Goal: Transaction & Acquisition: Purchase product/service

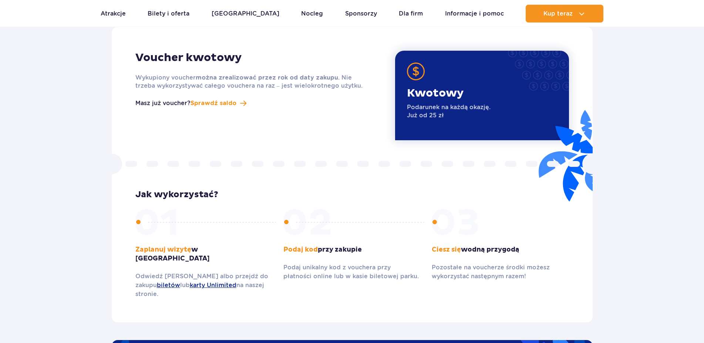
scroll to position [937, 0]
click at [423, 105] on p "Podarunek na każdą okazję. Już od 25 zł" at bounding box center [449, 111] width 84 height 16
click at [19, 155] on section "Voucher kwotowy Wykupiony voucher można zrealizować przez rok od daty zakupu . …" at bounding box center [352, 165] width 704 height 313
click at [437, 86] on p "Kwotowy" at bounding box center [449, 93] width 84 height 14
click at [433, 86] on p "Kwotowy" at bounding box center [449, 93] width 84 height 14
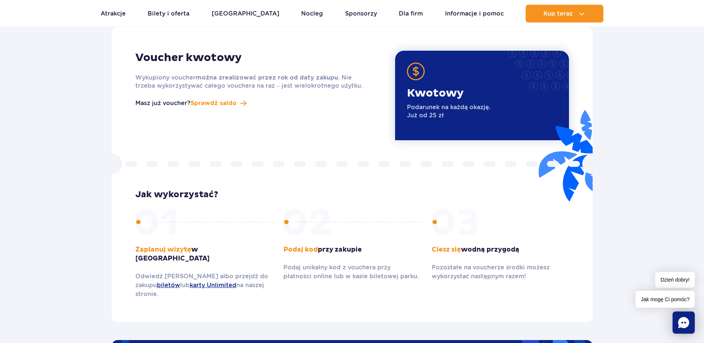
click at [160, 99] on p "Masz już voucher?" at bounding box center [162, 103] width 55 height 9
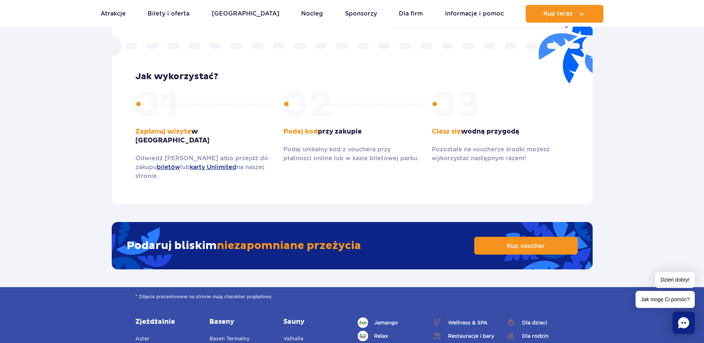
scroll to position [1087, 0]
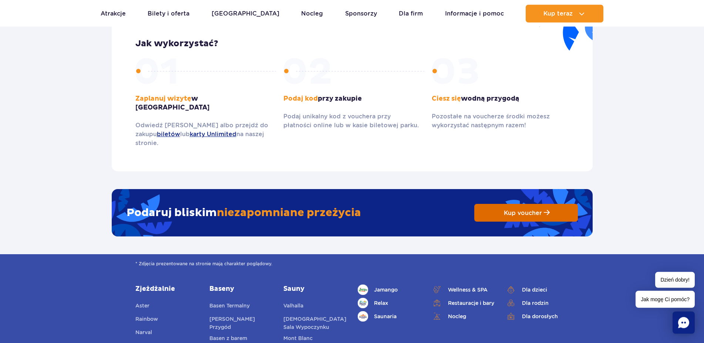
click at [507, 209] on span "Kup voucher" at bounding box center [523, 212] width 38 height 7
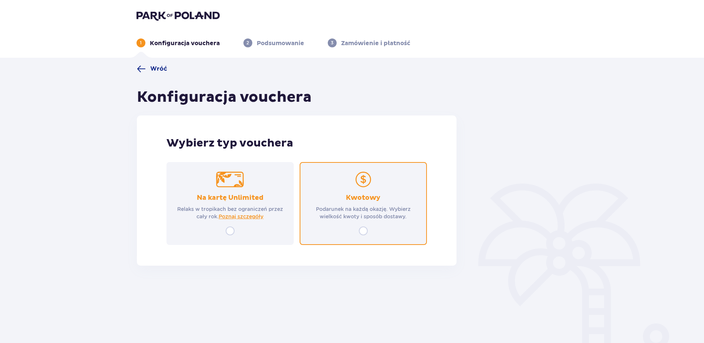
click at [363, 234] on input "radio" at bounding box center [363, 230] width 9 height 9
radio input "true"
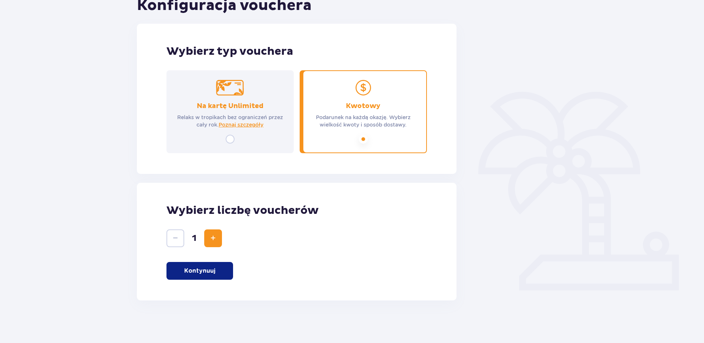
scroll to position [94, 0]
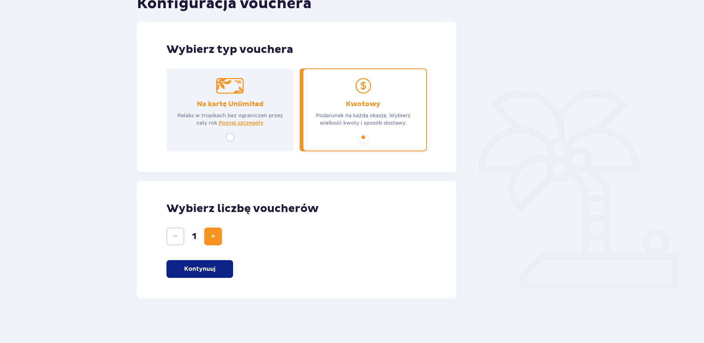
click at [219, 236] on button "Increase" at bounding box center [213, 236] width 18 height 18
click at [208, 268] on p "Kontynuuj" at bounding box center [199, 269] width 31 height 8
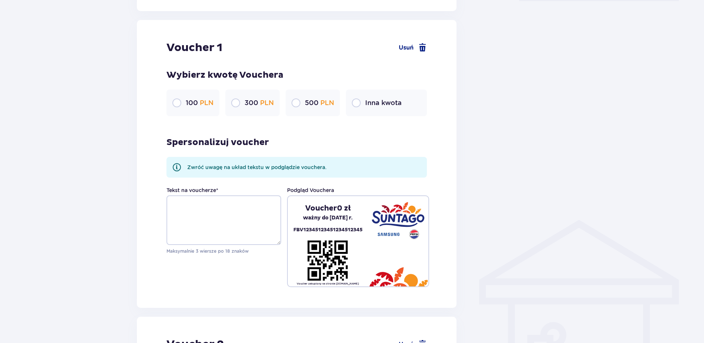
scroll to position [392, 0]
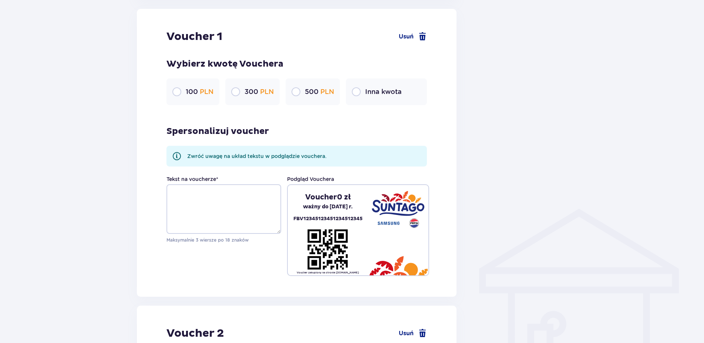
click at [296, 87] on div "500 PLN" at bounding box center [312, 91] width 54 height 27
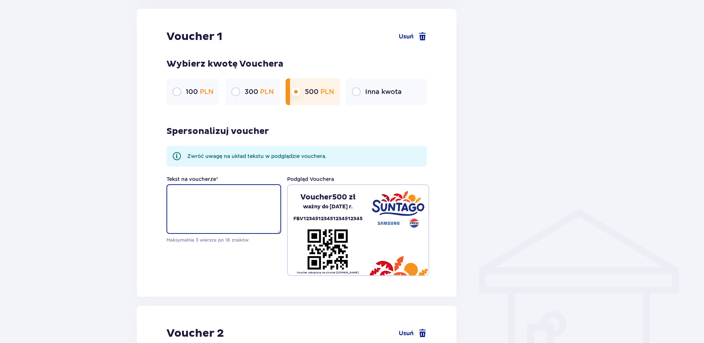
click at [196, 205] on textarea "Tekst na voucherze *" at bounding box center [223, 209] width 115 height 50
paste textarea "10 - lecie"
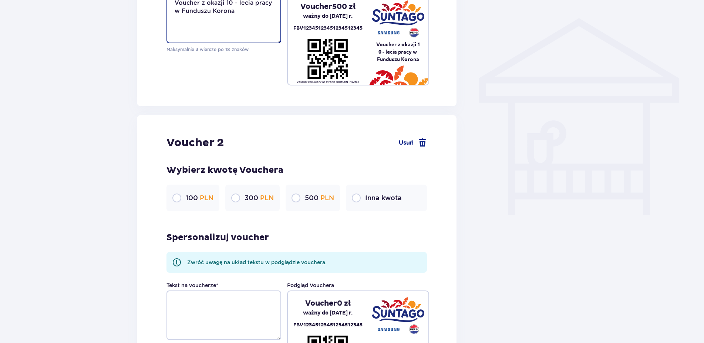
scroll to position [618, 0]
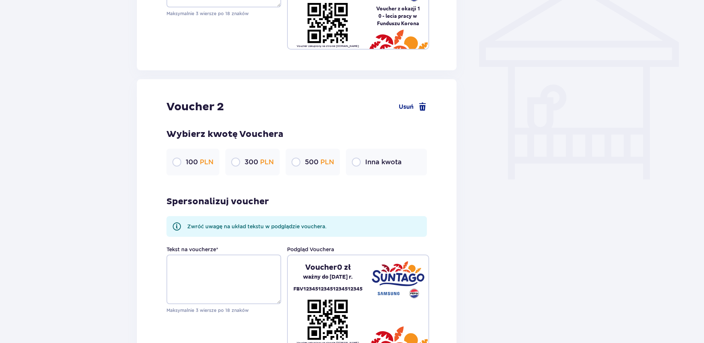
click at [302, 167] on div "500 PLN" at bounding box center [312, 162] width 54 height 27
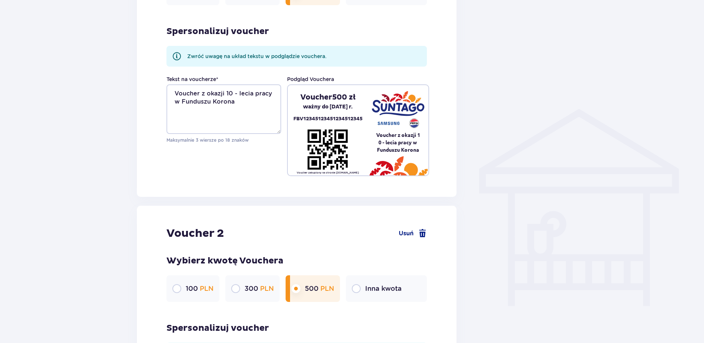
scroll to position [430, 0]
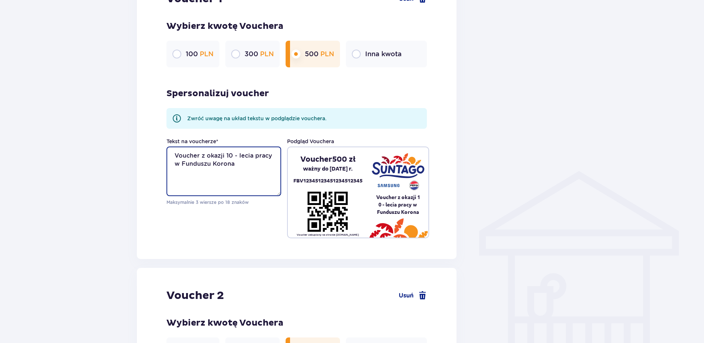
click at [249, 169] on textarea "Voucher z okazji 10 - lecia pracy w Funduszu Korona" at bounding box center [223, 171] width 115 height 50
drag, startPoint x: 240, startPoint y: 169, endPoint x: 86, endPoint y: 136, distance: 158.0
click at [166, 146] on textarea "Voucher z okazji 10 - lecia pracy w Funduszu Korona" at bounding box center [223, 171] width 115 height 50
click at [241, 165] on textarea "Voucher z okazji 10 - lecia pracy w Funduszu Korona" at bounding box center [223, 171] width 115 height 50
drag, startPoint x: 215, startPoint y: 170, endPoint x: 138, endPoint y: 148, distance: 79.9
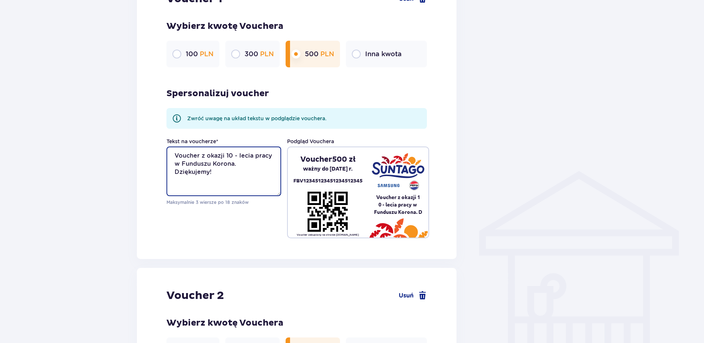
click at [166, 148] on textarea "Voucher z okazji 10 - lecia pracy w Funduszu Korona. Dziękujemy!" at bounding box center [223, 171] width 115 height 50
click at [186, 156] on textarea "Voucher z okazji 10 - lecia pracy w Funduszu Korona. Dziękujemy!" at bounding box center [223, 171] width 115 height 50
drag, startPoint x: 176, startPoint y: 154, endPoint x: 218, endPoint y: 175, distance: 47.6
click at [218, 175] on textarea "Voucher z okazji 10 - lecia pracy w Funduszu Korona. Dziękujemy!" at bounding box center [223, 171] width 115 height 50
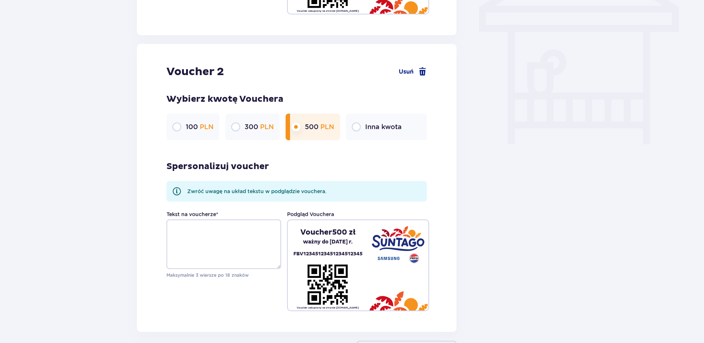
scroll to position [656, 0]
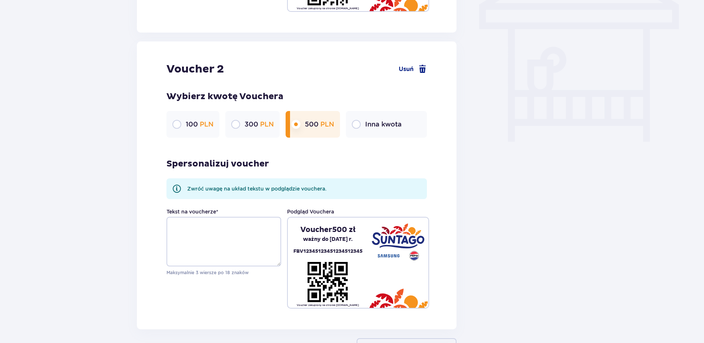
type textarea "Voucher z okazji 10 - lecia pracy w Funduszu Korona. Dziękujemy!"
click at [226, 224] on textarea "Tekst na voucherze *" at bounding box center [223, 242] width 115 height 50
paste textarea "Voucher z okazji 10 - lecia pracy w Funduszu Korona. Dziękujemy!"
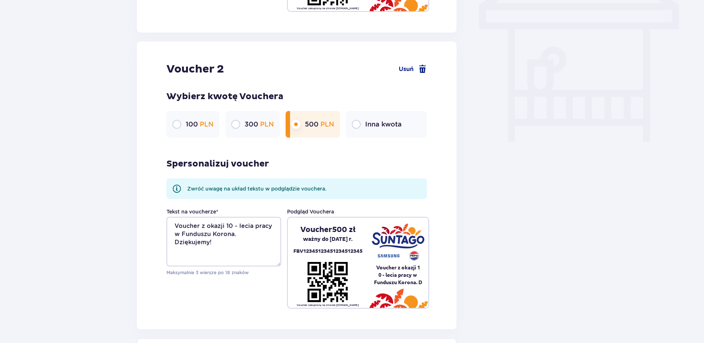
click at [226, 226] on textarea "Voucher z okazji 10 - lecia pracy w Funduszu Korona. Dziękujemy!" at bounding box center [223, 242] width 115 height 50
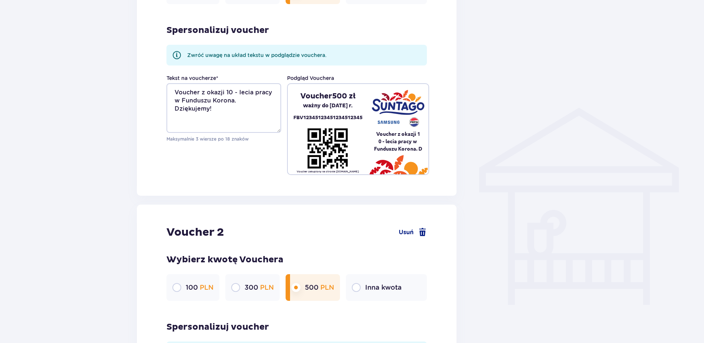
scroll to position [467, 0]
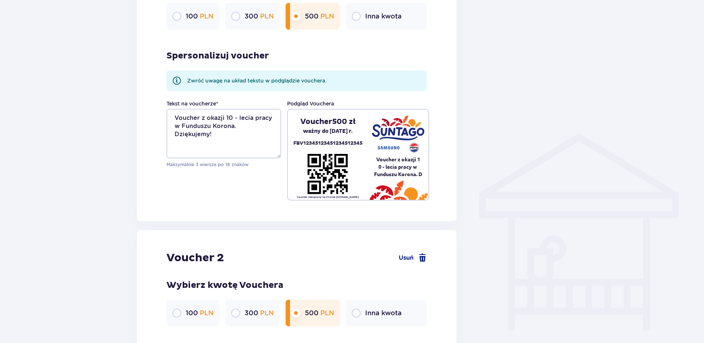
type textarea "Voucher z okazji 10 - lecia pracy w Funduszu Korona. Dziękujemy!"
click at [225, 118] on textarea "Voucher z okazji 10 - lecia pracy w Funduszu Korona. Dziękujemy!" at bounding box center [223, 134] width 115 height 50
click at [224, 139] on textarea "Voucher z okazji 10 - lecia pracy w Funduszu Korona. Dziękujemy!" at bounding box center [223, 134] width 115 height 50
click at [241, 125] on textarea "Voucher z okazji 10 - lecia pracy w Funduszu Korona. Dziękujemy!" at bounding box center [223, 134] width 115 height 50
drag, startPoint x: 202, startPoint y: 121, endPoint x: 175, endPoint y: 118, distance: 26.5
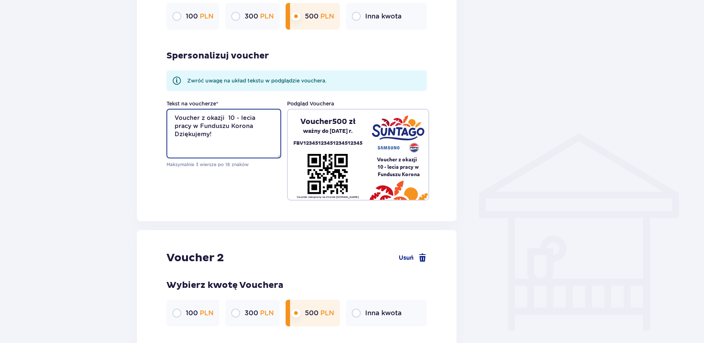
click at [175, 118] on textarea "Voucher z okazji 10 - lecia pracy w Funduszu Korona Dziękujemy!" at bounding box center [223, 134] width 115 height 50
click at [207, 122] on textarea "Voucher z okazji 10 - lecia pracy w Funduszu Korona Dziękujemy!" at bounding box center [223, 134] width 115 height 50
drag, startPoint x: 206, startPoint y: 117, endPoint x: 173, endPoint y: 117, distance: 32.9
click at [173, 117] on textarea "Voucher z okazji 10 - lecia pracy w Funduszu Korona Dziękujemy!" at bounding box center [223, 134] width 115 height 50
click at [237, 143] on textarea "Voucher z okazji 10 - lecia pracy w Funduszu Korona Dziękujemy!" at bounding box center [223, 134] width 115 height 50
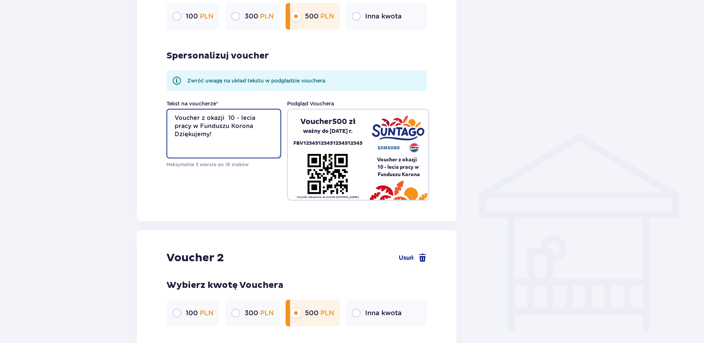
drag, startPoint x: 231, startPoint y: 137, endPoint x: 163, endPoint y: 119, distance: 69.7
click at [166, 119] on textarea "Voucher z okazji 10 - lecia pracy w Funduszu Korona Dziękujemy!" at bounding box center [223, 134] width 115 height 50
click at [206, 123] on textarea "Voucher z okazji 10 - lecia pracy w Funduszu Korona Dziękujemy!" at bounding box center [223, 134] width 115 height 50
drag, startPoint x: 276, startPoint y: 118, endPoint x: 149, endPoint y: 109, distance: 127.6
click at [166, 109] on textarea "Voucher z okazji 10 - lecia pracy w Funduszu Korona Dziękujemy!" at bounding box center [223, 134] width 115 height 50
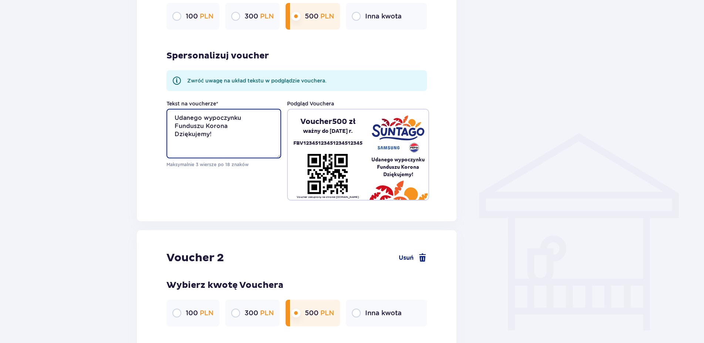
drag, startPoint x: 212, startPoint y: 138, endPoint x: 174, endPoint y: 135, distance: 38.2
click at [174, 135] on textarea "Udanego wypoczynku Funduszu Korona Dziękujemy!" at bounding box center [223, 134] width 115 height 50
drag, startPoint x: 236, startPoint y: 129, endPoint x: 104, endPoint y: 96, distance: 136.2
click at [166, 109] on textarea "Udanego wypoczynku Funduszu Korona" at bounding box center [223, 134] width 115 height 50
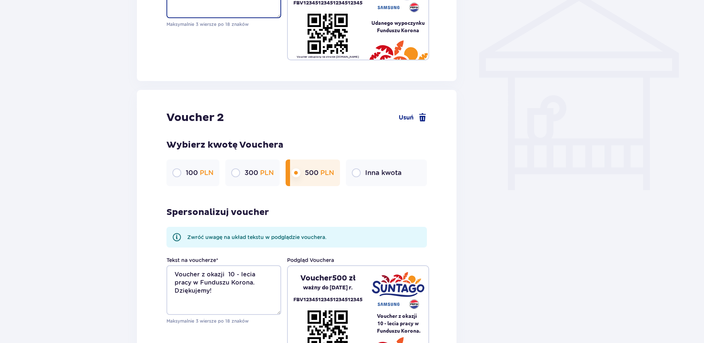
scroll to position [618, 0]
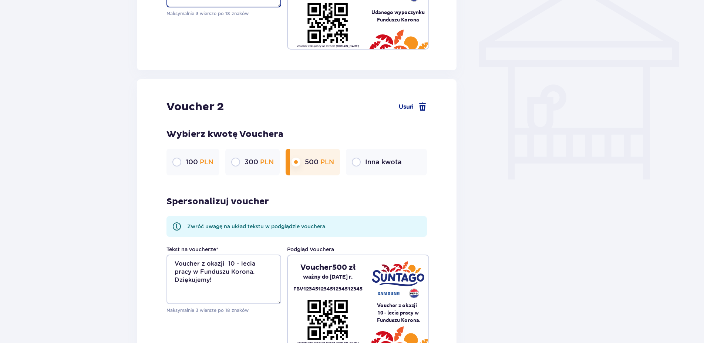
type textarea "Udanego wypoczynku Funduszu Korona"
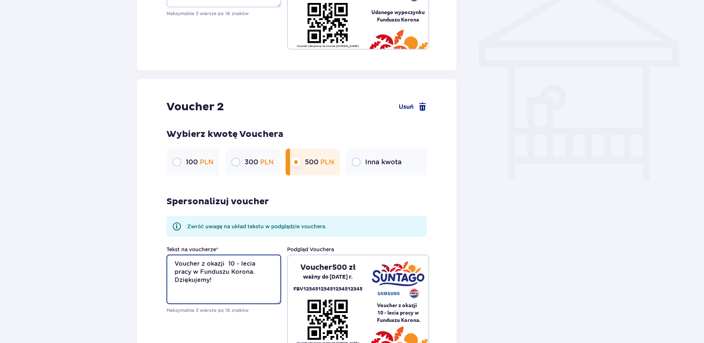
drag, startPoint x: 235, startPoint y: 283, endPoint x: 116, endPoint y: 242, distance: 125.4
click at [166, 254] on textarea "Voucher z okazji 10 - lecia pracy w Funduszu Korona. Dziękujemy!" at bounding box center [223, 279] width 115 height 50
paste textarea "Udanego wypoczynku Funduszu Korona"
type textarea "Udanego wypoczynku Funduszu Korona"
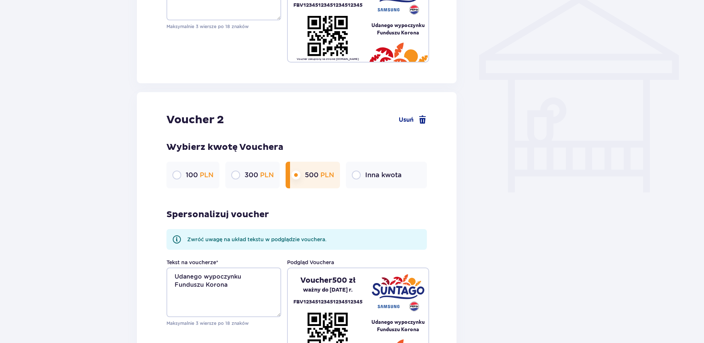
scroll to position [756, 0]
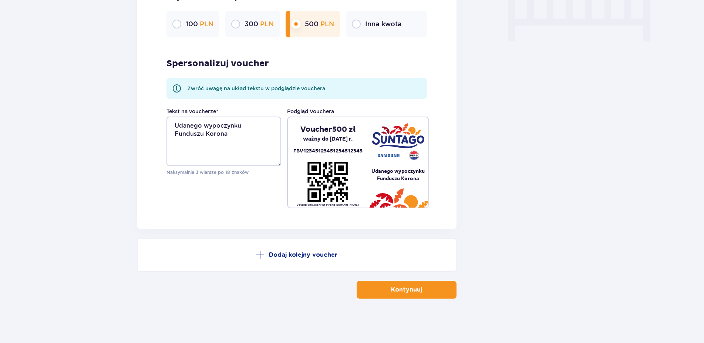
click at [417, 290] on button "Kontynuuj" at bounding box center [406, 290] width 100 height 18
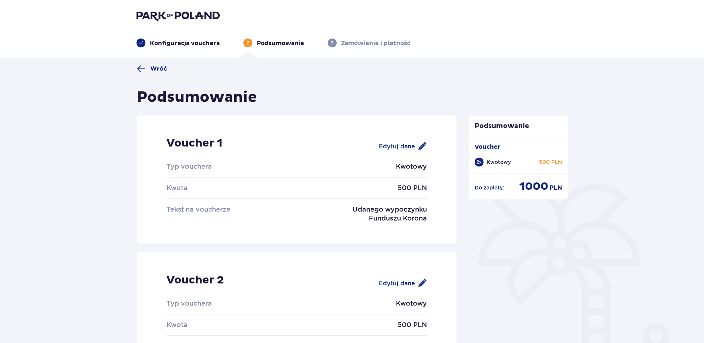
scroll to position [108, 0]
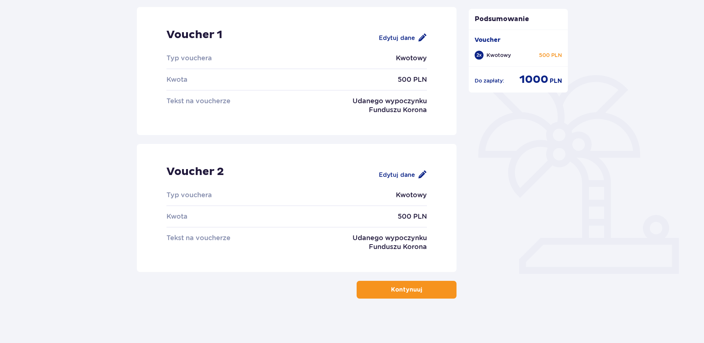
click at [417, 36] on div "Edytuj dane" at bounding box center [403, 37] width 48 height 9
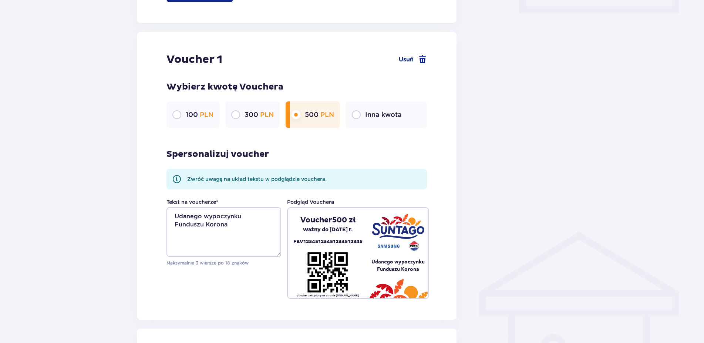
scroll to position [392, 0]
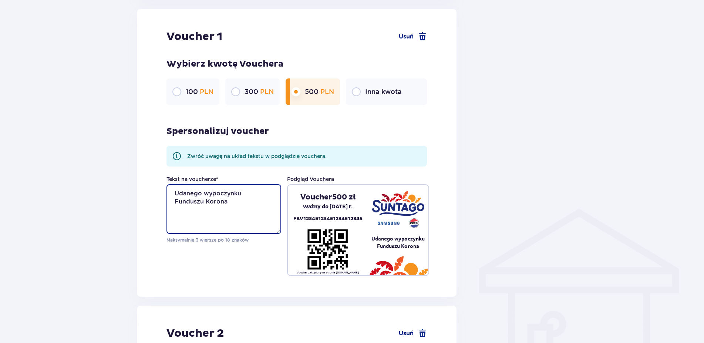
click at [201, 201] on textarea "Udanego wypoczynku Funduszu Korona" at bounding box center [223, 209] width 115 height 50
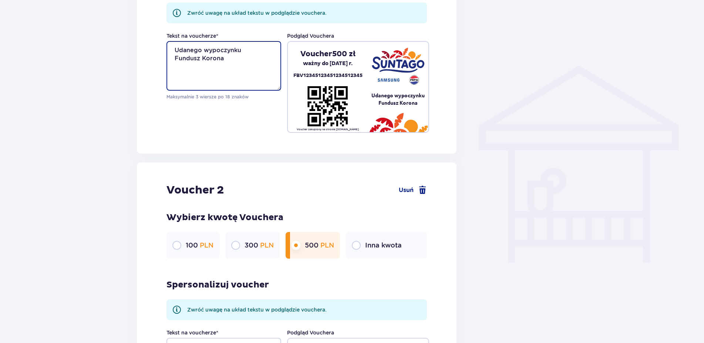
scroll to position [581, 0]
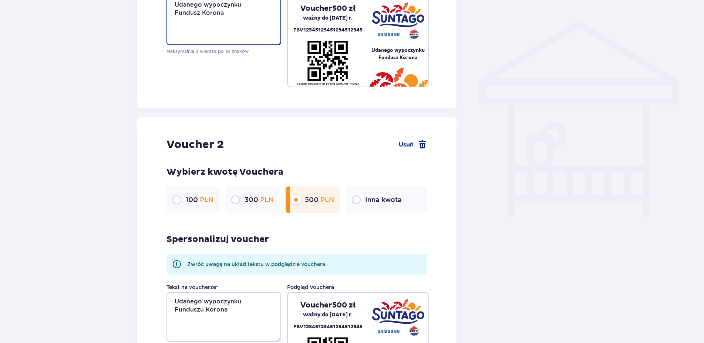
type textarea "Udanego wypoczynku Fundusz Korona"
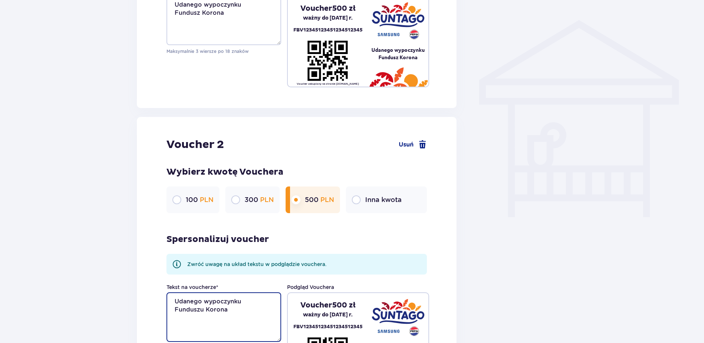
click at [200, 309] on textarea "Udanego wypoczynku Funduszu Korona" at bounding box center [223, 317] width 115 height 50
click at [230, 308] on textarea "Udanego wypoczynku Fundusz Korona" at bounding box center [223, 317] width 115 height 50
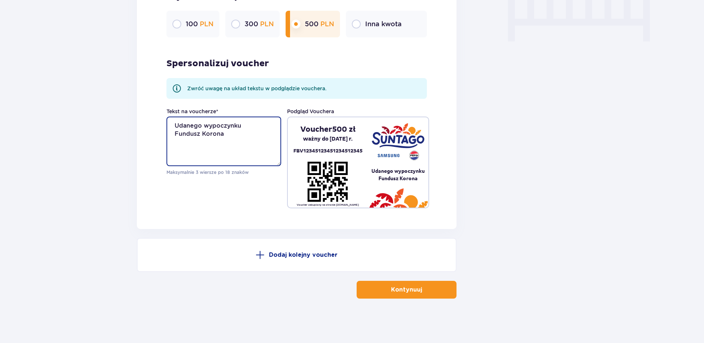
type textarea "Udanego wypoczynku Fundusz Korona"
click at [395, 290] on p "Kontynuuj" at bounding box center [406, 289] width 31 height 8
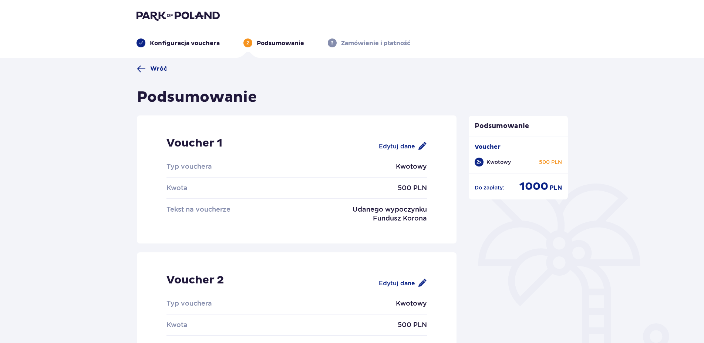
scroll to position [108, 0]
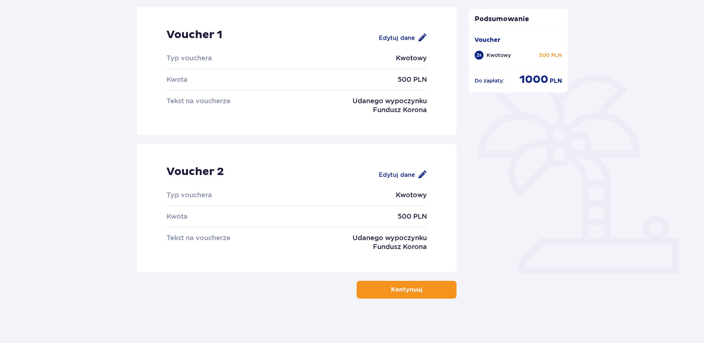
click at [384, 286] on button "Kontynuuj" at bounding box center [406, 290] width 100 height 18
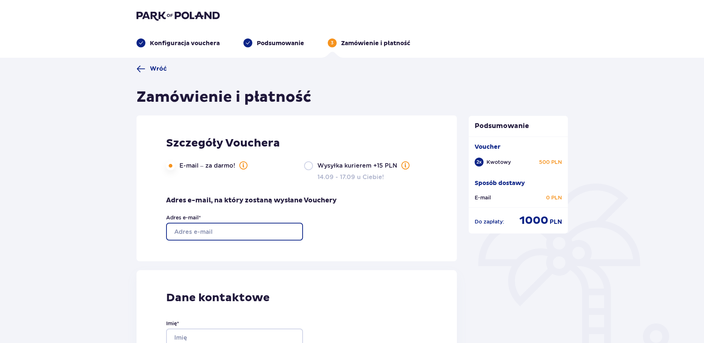
click at [206, 236] on input "Adres e-mail *" at bounding box center [234, 232] width 137 height 18
type input "[PERSON_NAME][EMAIL_ADDRESS][DOMAIN_NAME]"
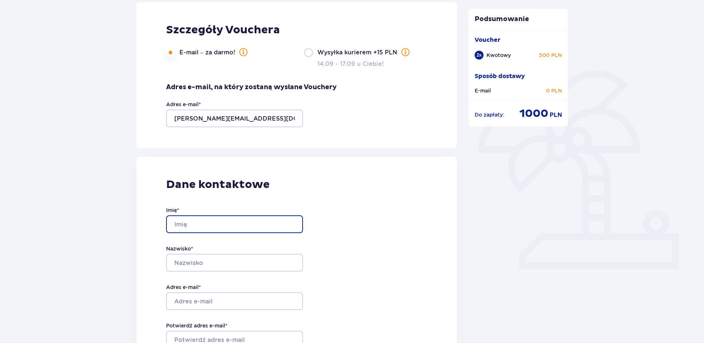
click at [204, 225] on input "Imię *" at bounding box center [234, 224] width 137 height 18
type input "[PERSON_NAME]"
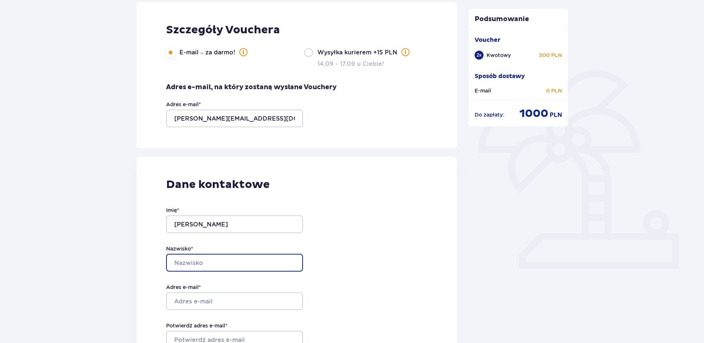
click at [198, 261] on input "Nazwisko *" at bounding box center [234, 263] width 137 height 18
click at [202, 268] on input "Nazwisko *" at bounding box center [234, 263] width 137 height 18
type input "[PERSON_NAME]"
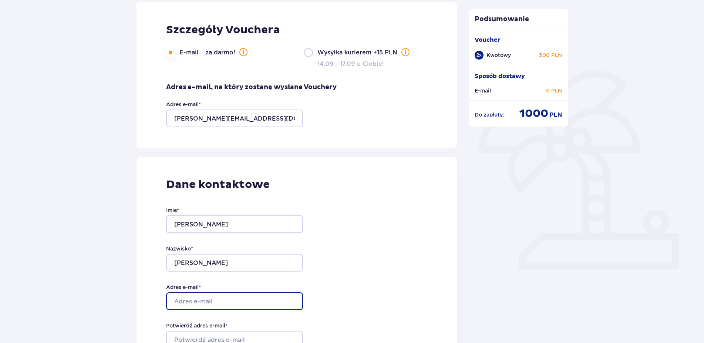
click at [199, 298] on input "Adres e-mail *" at bounding box center [234, 301] width 137 height 18
type input "[PERSON_NAME][EMAIL_ADDRESS][DOMAIN_NAME]"
click at [367, 254] on div "Dane kontaktowe Imię * [PERSON_NAME] * [PERSON_NAME] Adres e-mail * [PERSON_NAM…" at bounding box center [296, 312] width 321 height 311
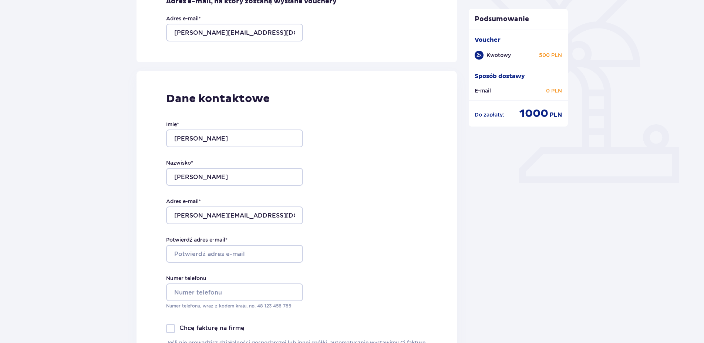
scroll to position [226, 0]
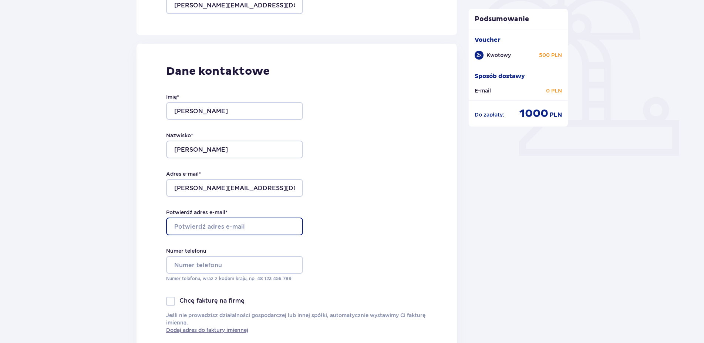
click at [196, 219] on input "Potwierdź adres e-mail *" at bounding box center [234, 226] width 137 height 18
type input "[PERSON_NAME][EMAIL_ADDRESS][DOMAIN_NAME]"
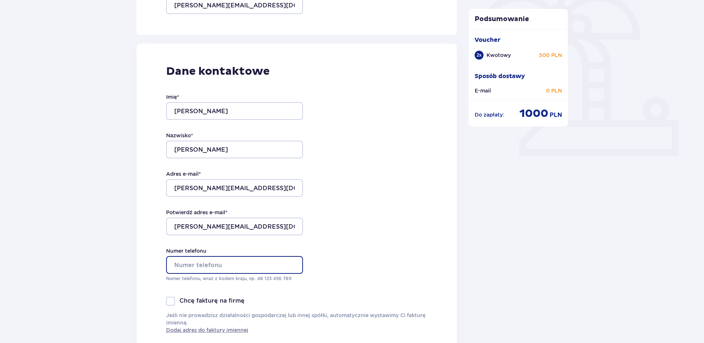
click at [188, 259] on input "Numer telefonu" at bounding box center [234, 265] width 137 height 18
type input "[PHONE_NUMBER]"
click at [525, 288] on div "Podsumowanie Voucher 2 x Kwotowy 500 PLN Sposób dostawy E-mail 0 PLN Do zapłaty…" at bounding box center [518, 234] width 111 height 792
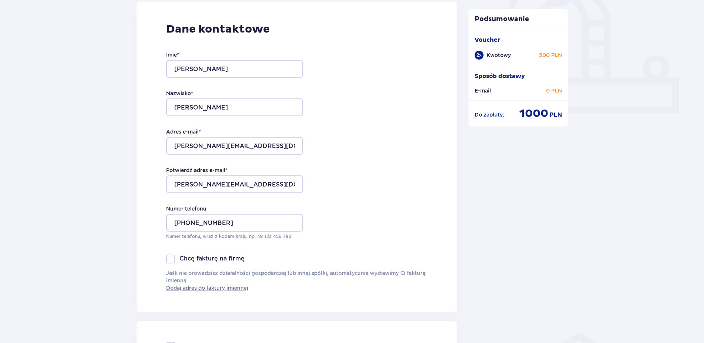
scroll to position [302, 0]
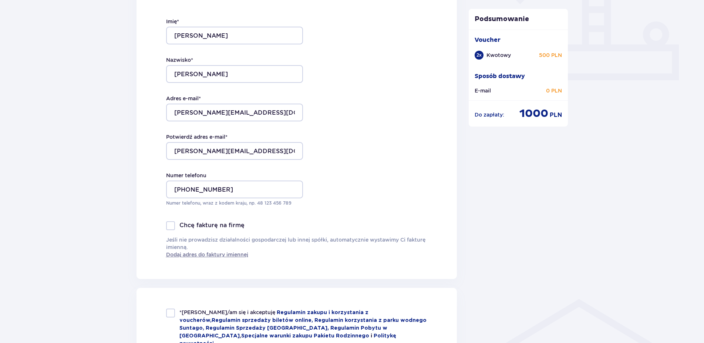
click at [173, 227] on div at bounding box center [170, 225] width 9 height 9
checkbox input "true"
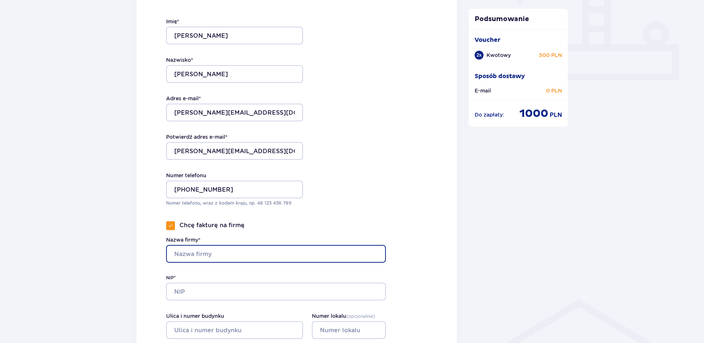
click at [225, 255] on input "Nazwa firmy*" at bounding box center [276, 254] width 220 height 18
click at [188, 253] on input "Nazwa firmy*" at bounding box center [276, 254] width 220 height 18
paste input "FK Sp. z o.o."
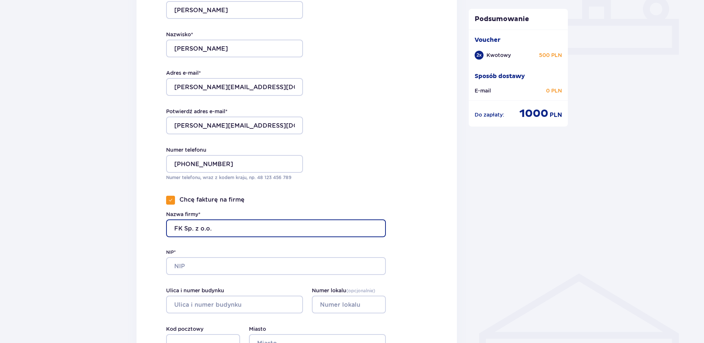
scroll to position [339, 0]
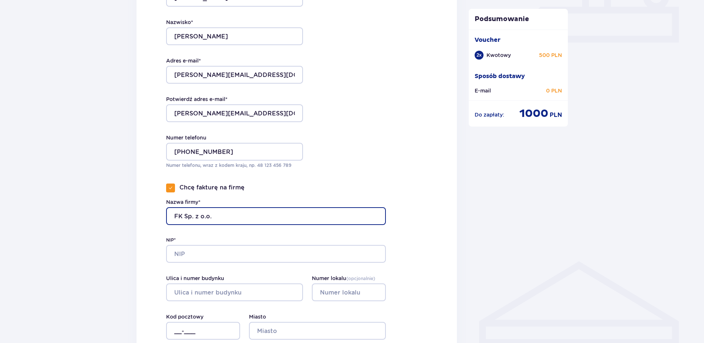
type input "FK Sp. z o.o."
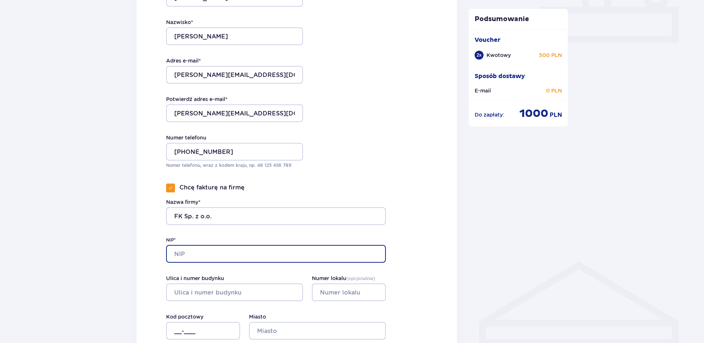
click at [195, 258] on input "NIP*" at bounding box center [276, 254] width 220 height 18
type input "7123335894"
click at [463, 218] on div "Podsumowanie Voucher 2 x Kwotowy 500 PLN Sposób dostawy E-mail 0 PLN Do zapłaty…" at bounding box center [518, 180] width 111 height 911
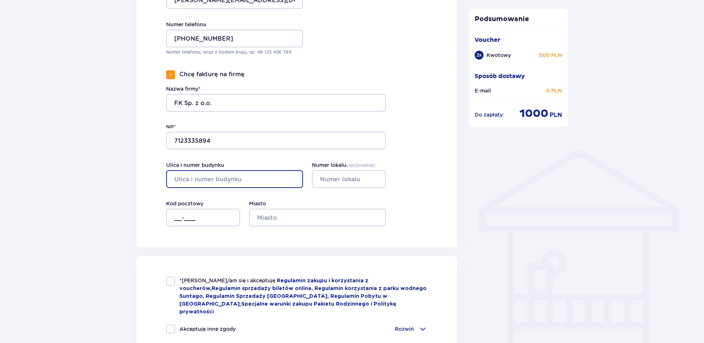
click at [201, 172] on input "Ulica i numer budynku" at bounding box center [234, 179] width 137 height 18
click at [337, 180] on input "Numer lokalu ( opcjonalnie )" at bounding box center [349, 179] width 74 height 18
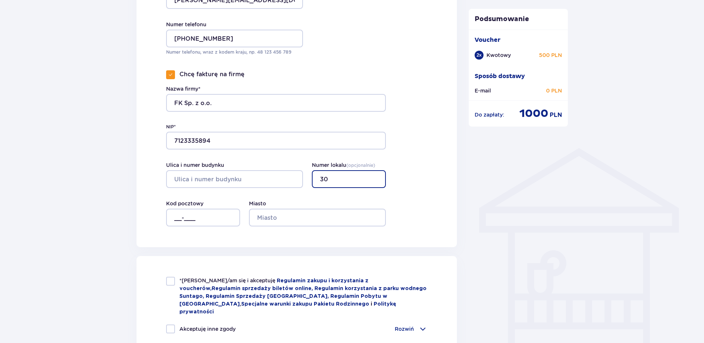
type input "3"
type input "61"
click at [252, 179] on input "Ulica i numer budynku" at bounding box center [234, 179] width 137 height 18
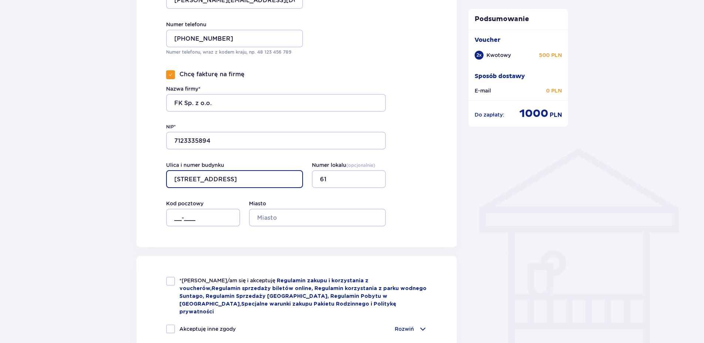
type input "[STREET_ADDRESS]"
click at [346, 183] on input "61" at bounding box center [349, 179] width 74 height 18
type input "6"
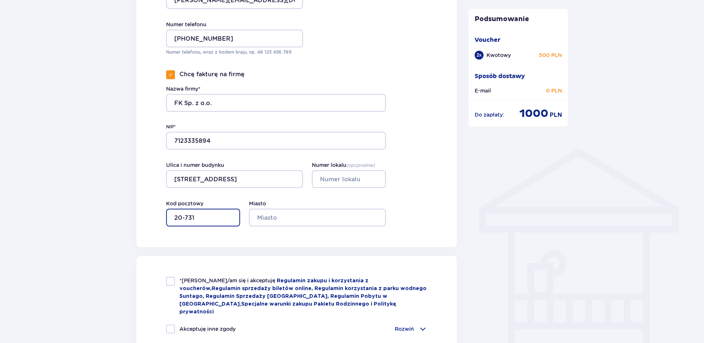
type input "20-731"
click at [336, 210] on input "Miasto" at bounding box center [317, 218] width 137 height 18
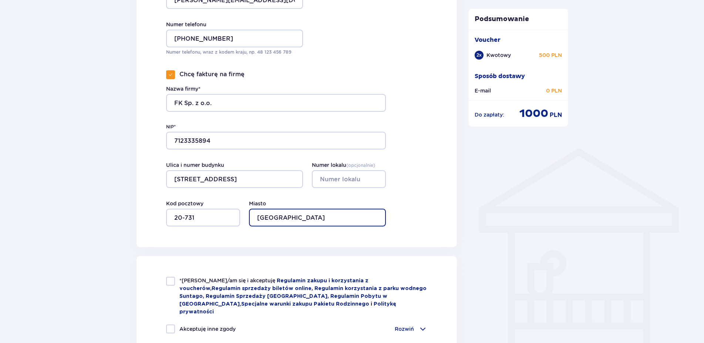
type input "[GEOGRAPHIC_DATA]"
click at [469, 201] on div "Podsumowanie Voucher 2 x Kwotowy 500 PLN Sposób dostawy E-mail 0 PLN Do zapłaty…" at bounding box center [518, 67] width 111 height 911
click at [172, 280] on div at bounding box center [170, 281] width 9 height 9
checkbox input "true"
click at [170, 324] on div at bounding box center [170, 328] width 9 height 9
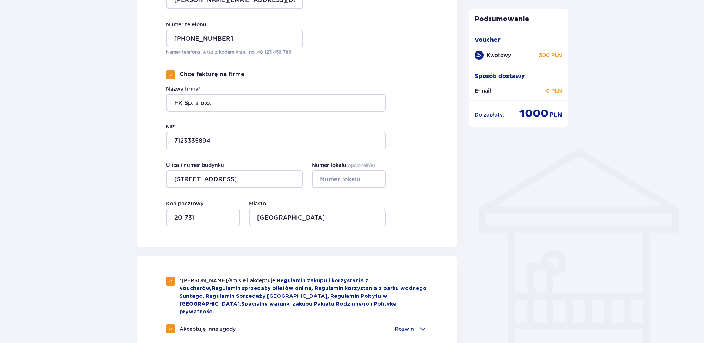
checkbox input "true"
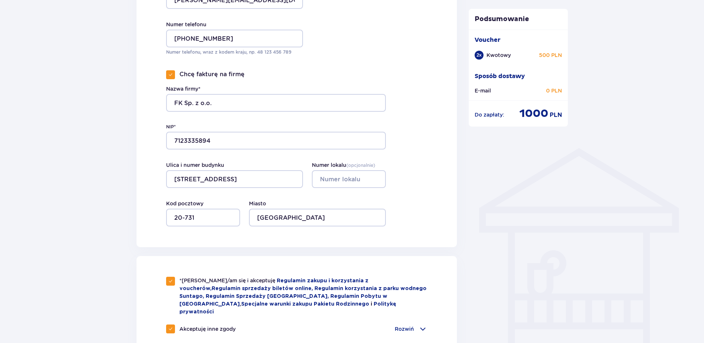
checkbox input "true"
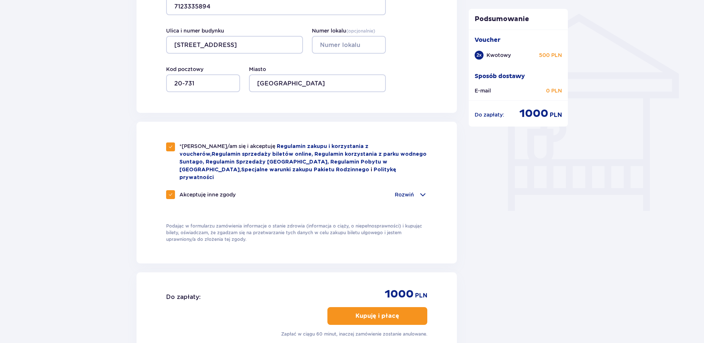
scroll to position [603, 0]
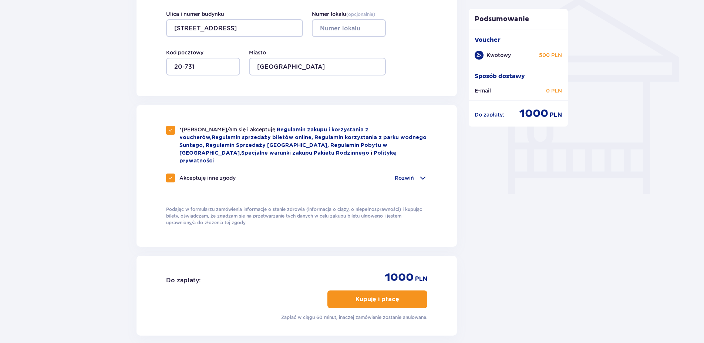
click at [407, 174] on p "Rozwiń" at bounding box center [404, 177] width 19 height 7
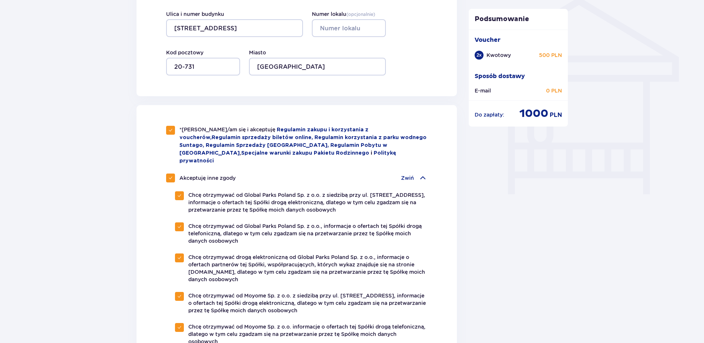
click at [170, 176] on span at bounding box center [170, 178] width 4 height 4
checkbox input "false"
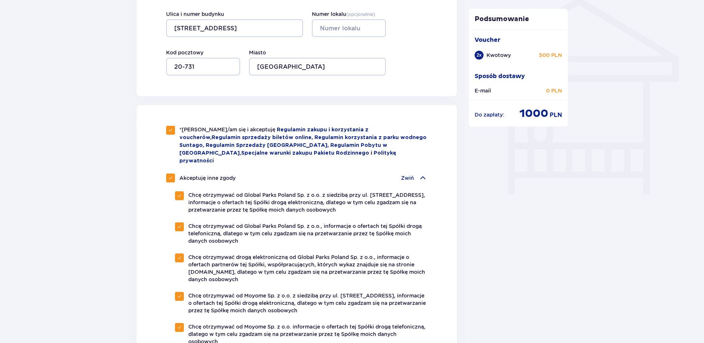
checkbox input "false"
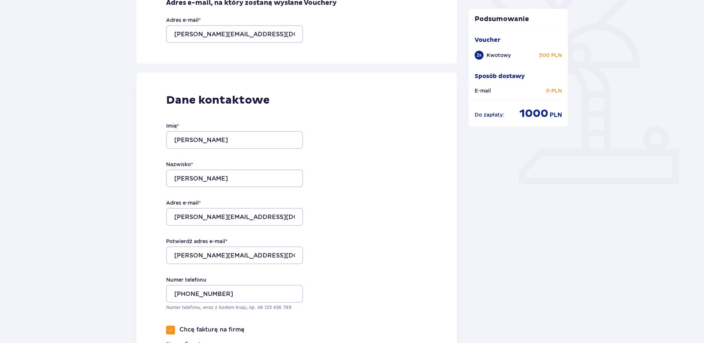
scroll to position [0, 0]
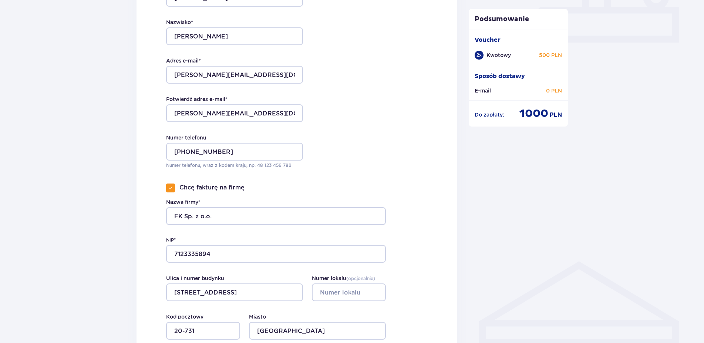
click at [80, 183] on div "Wróć Zamówienie i płatność Szczegóły Vouchera E-mail – za darmo! Wysyłka kurier…" at bounding box center [352, 295] width 704 height 1155
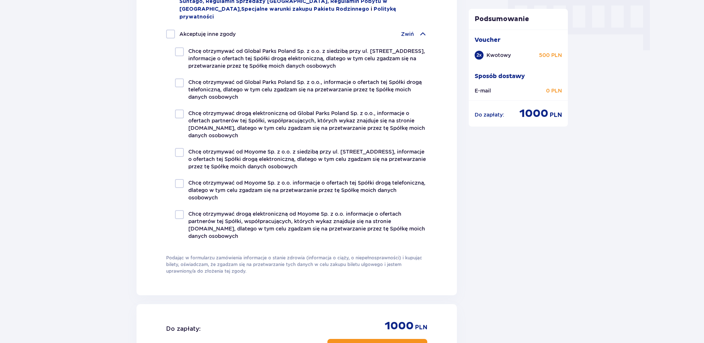
scroll to position [860, 0]
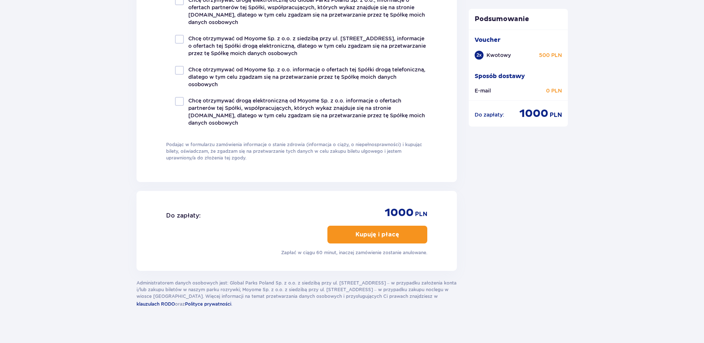
click at [366, 230] on p "Kupuję i płacę" at bounding box center [377, 234] width 44 height 8
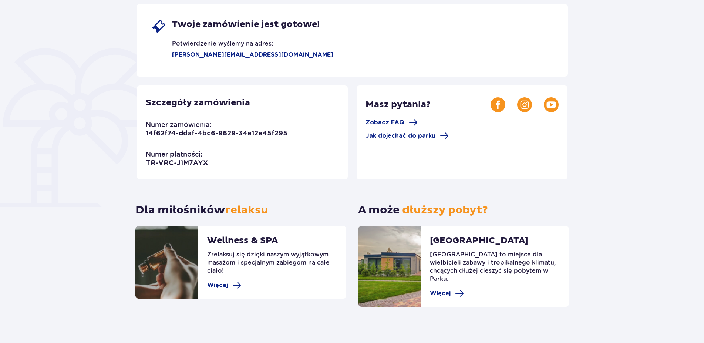
scroll to position [23, 0]
